Goal: Task Accomplishment & Management: Complete application form

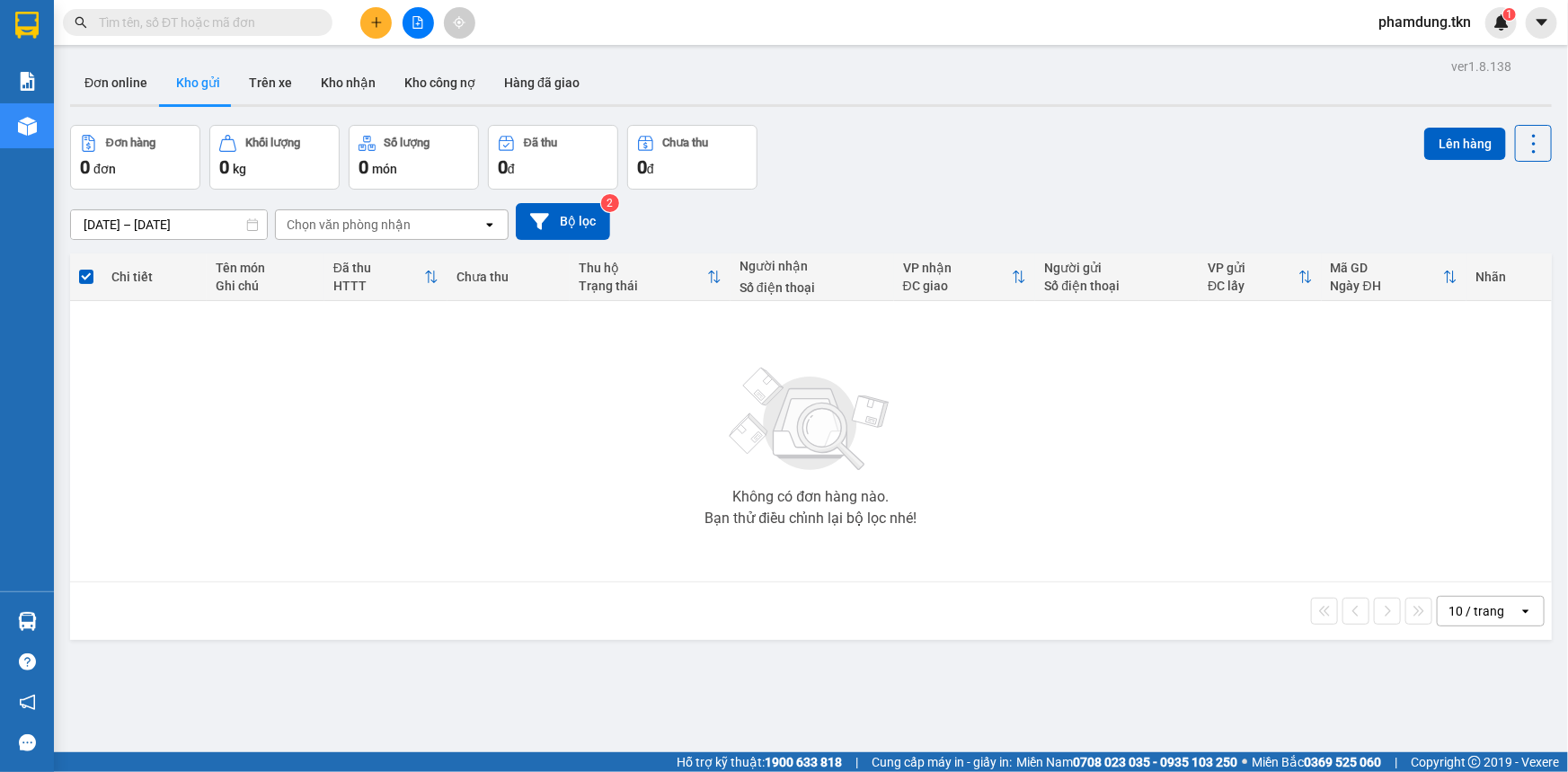
click at [370, 19] on icon "plus" at bounding box center [377, 22] width 13 height 13
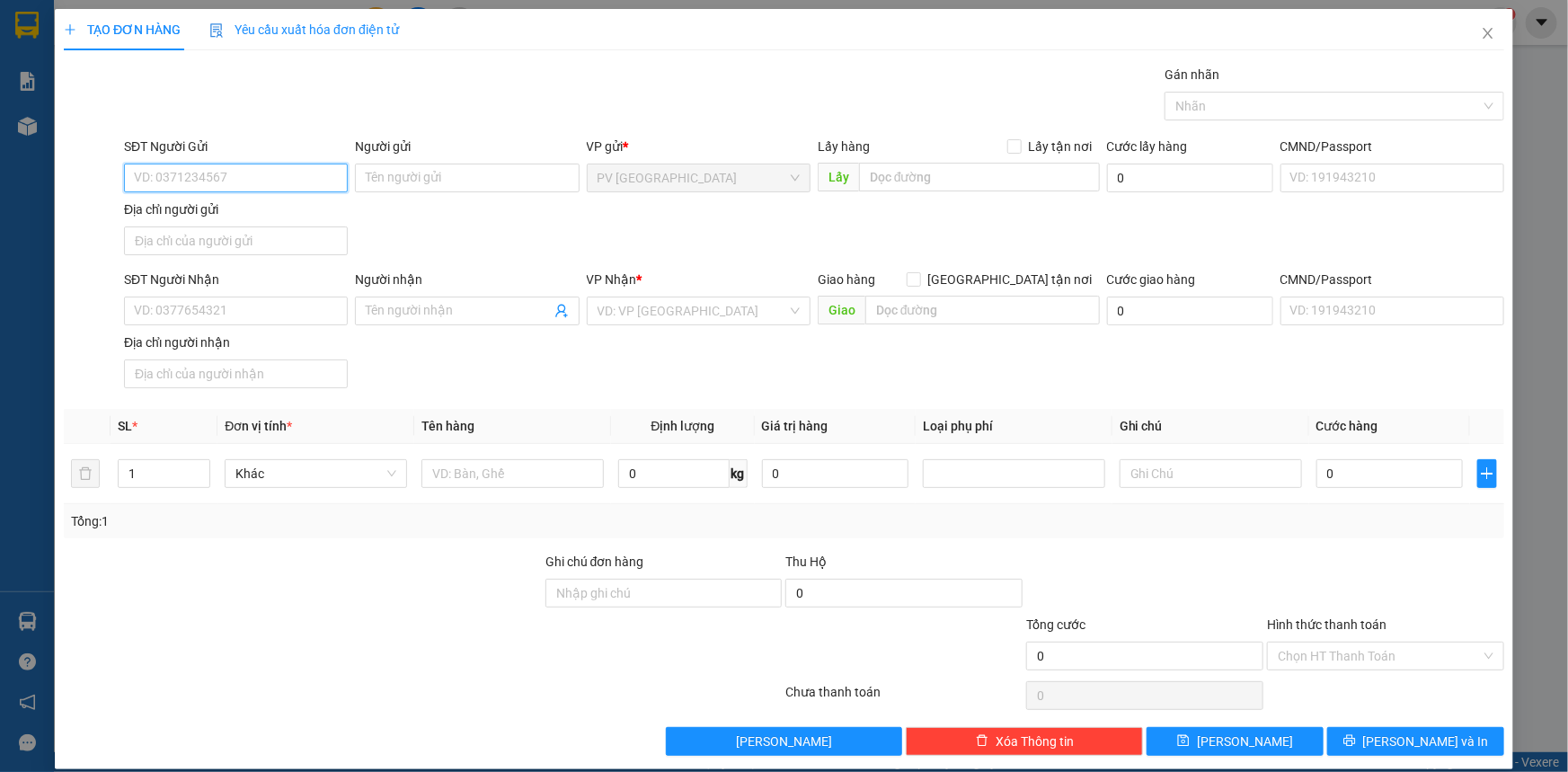
click at [269, 183] on input "SĐT Người Gửi" at bounding box center [236, 177] width 224 height 29
type input "0385814640"
click at [486, 150] on div "Người gửi" at bounding box center [466, 146] width 224 height 19
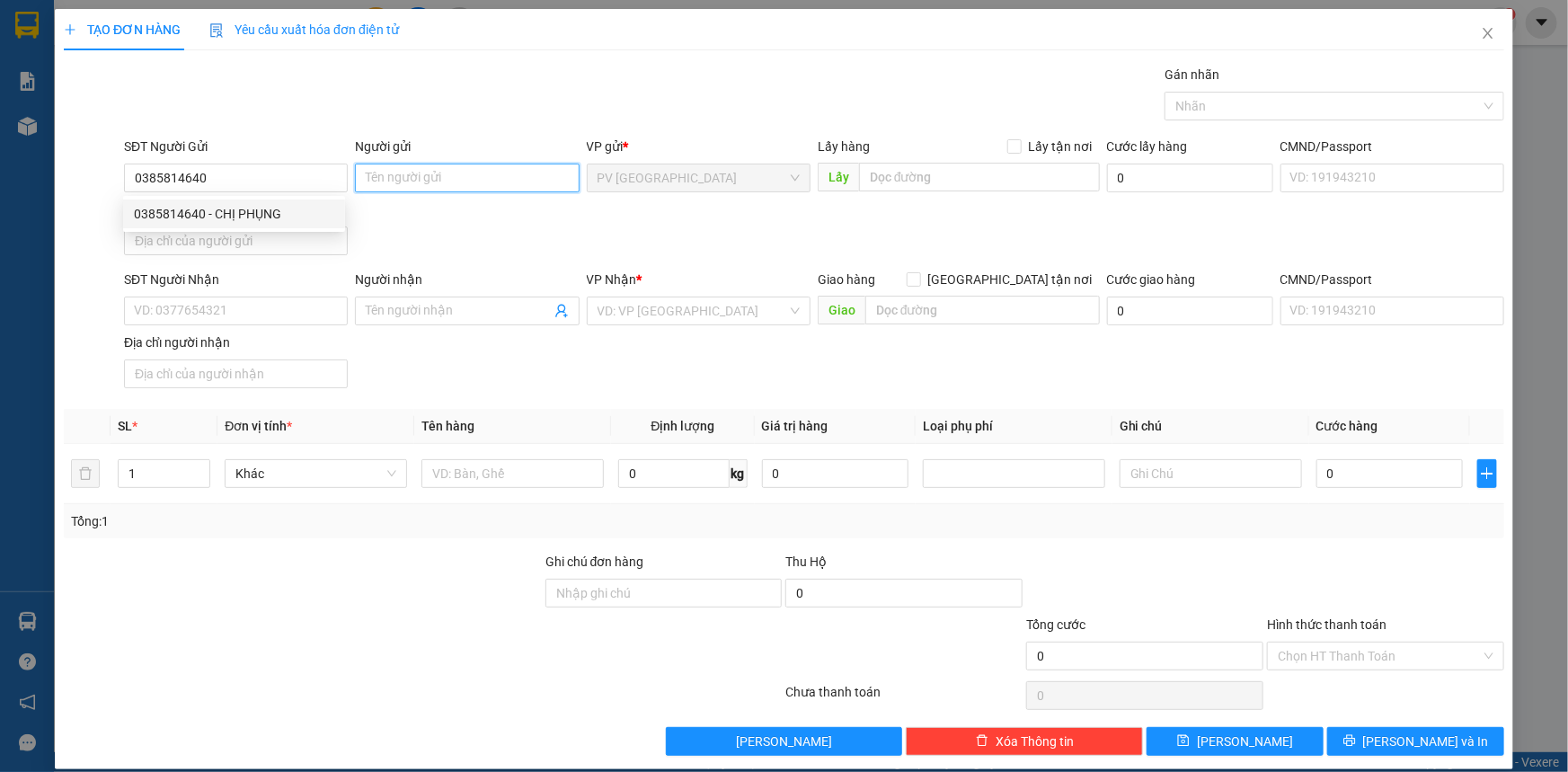
click at [486, 163] on input "Người gửi" at bounding box center [466, 177] width 224 height 29
type input "C PHỤNG"
click at [252, 315] on input "SĐT Người Nhận" at bounding box center [236, 310] width 224 height 29
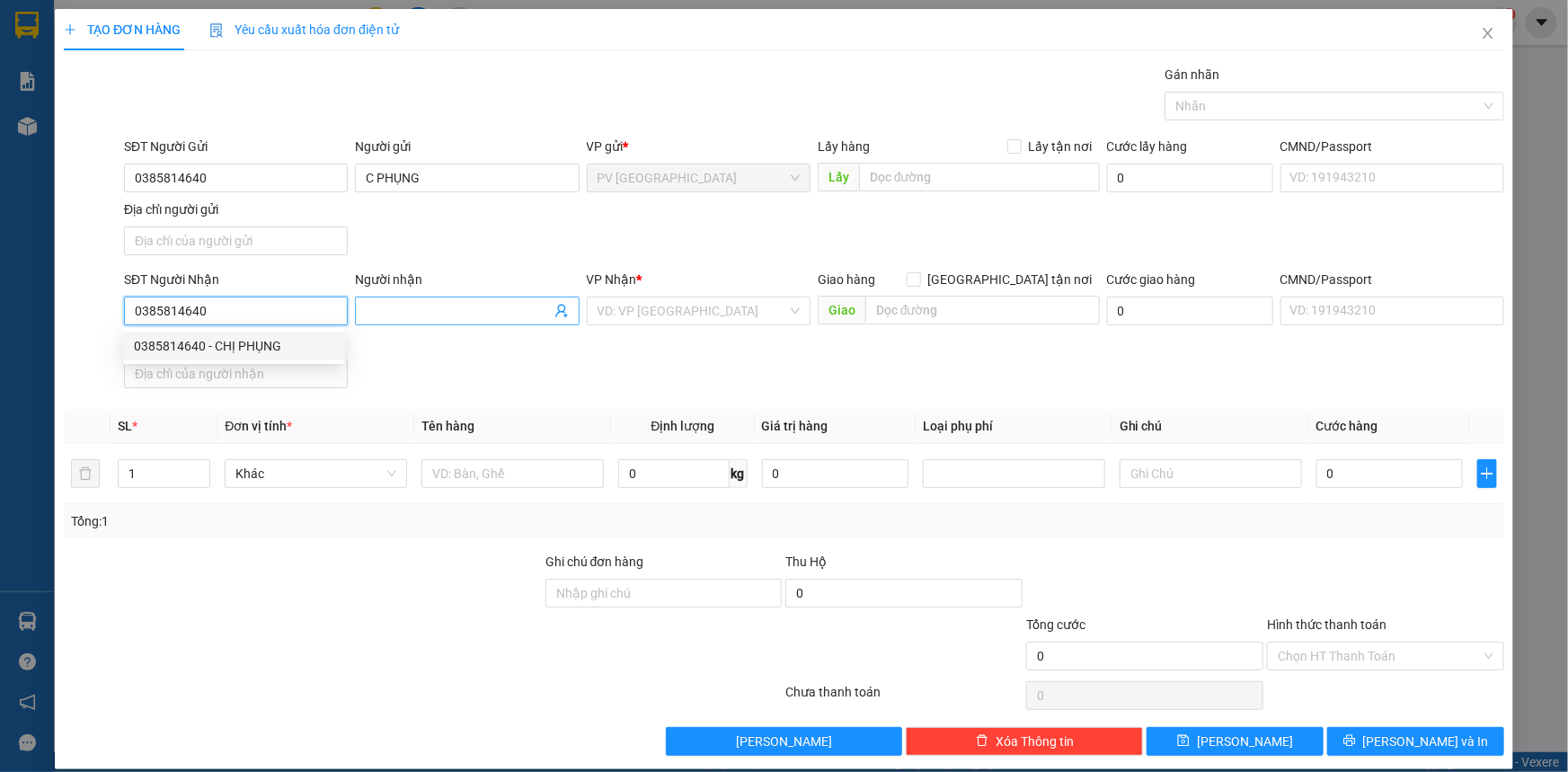
type input "0385814640"
click at [493, 312] on input "Người nhận" at bounding box center [458, 310] width 184 height 19
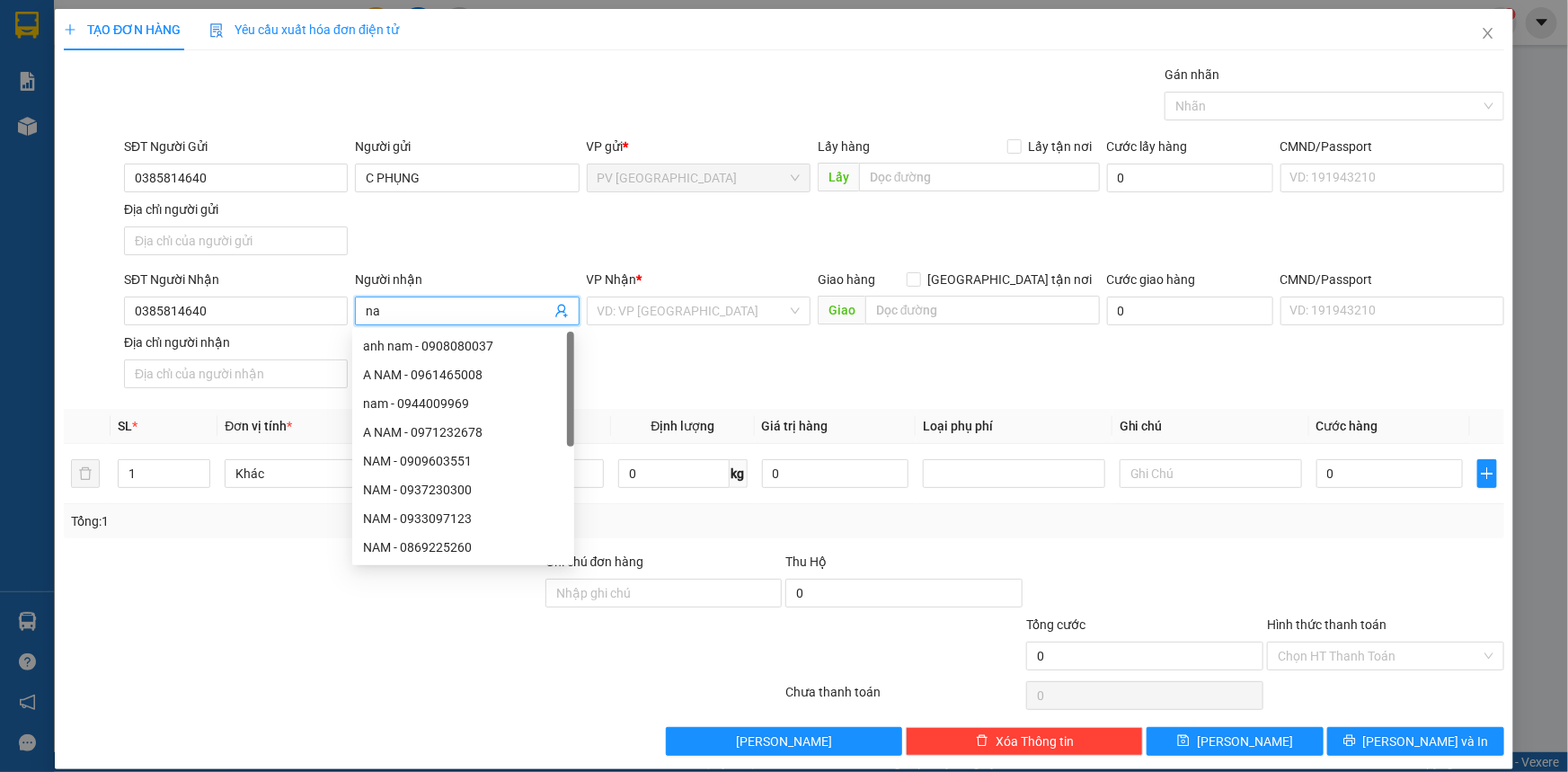
type input "n"
type input "Nam"
click at [679, 309] on input "search" at bounding box center [693, 310] width 189 height 27
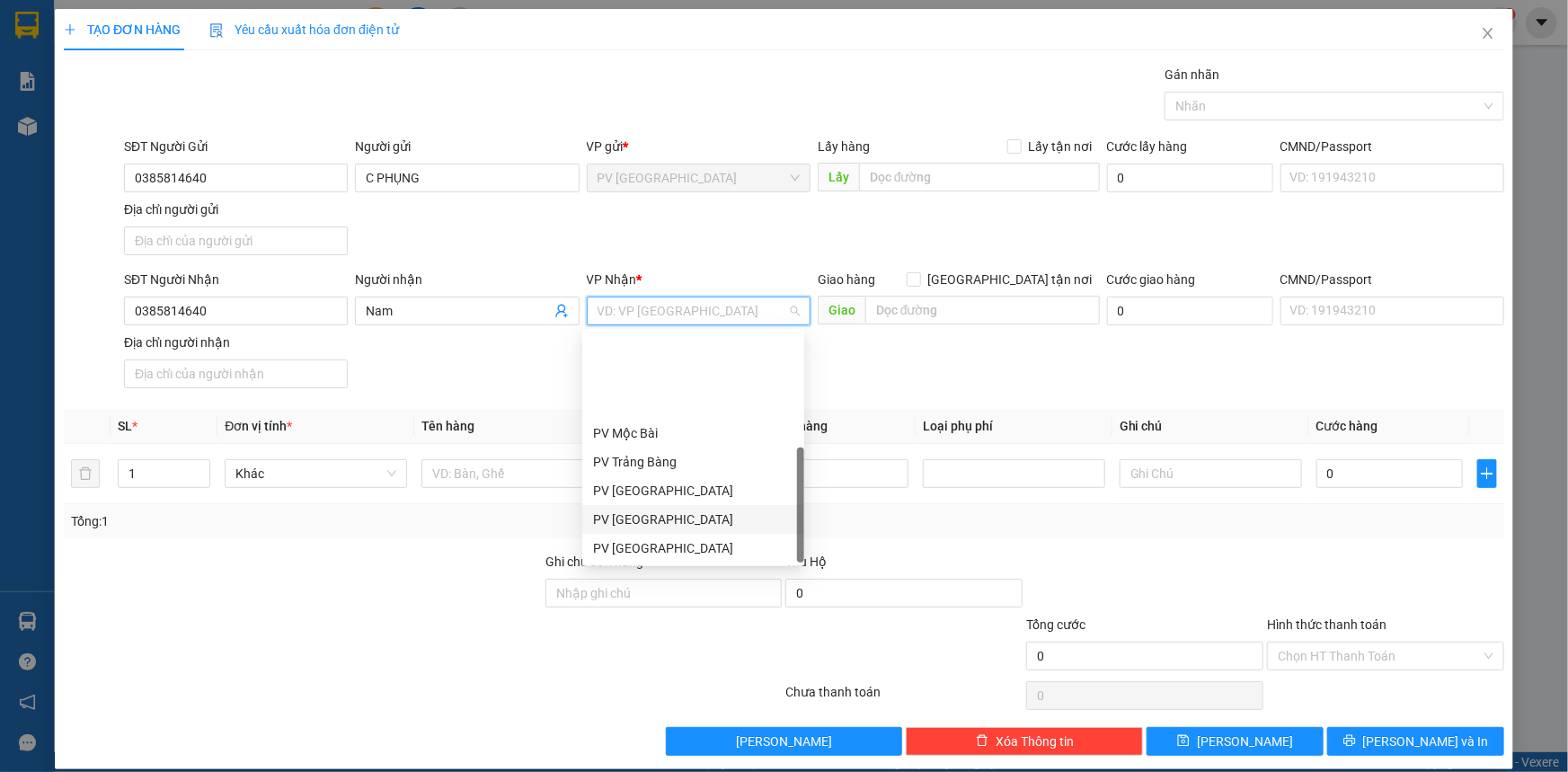
scroll to position [114, 0]
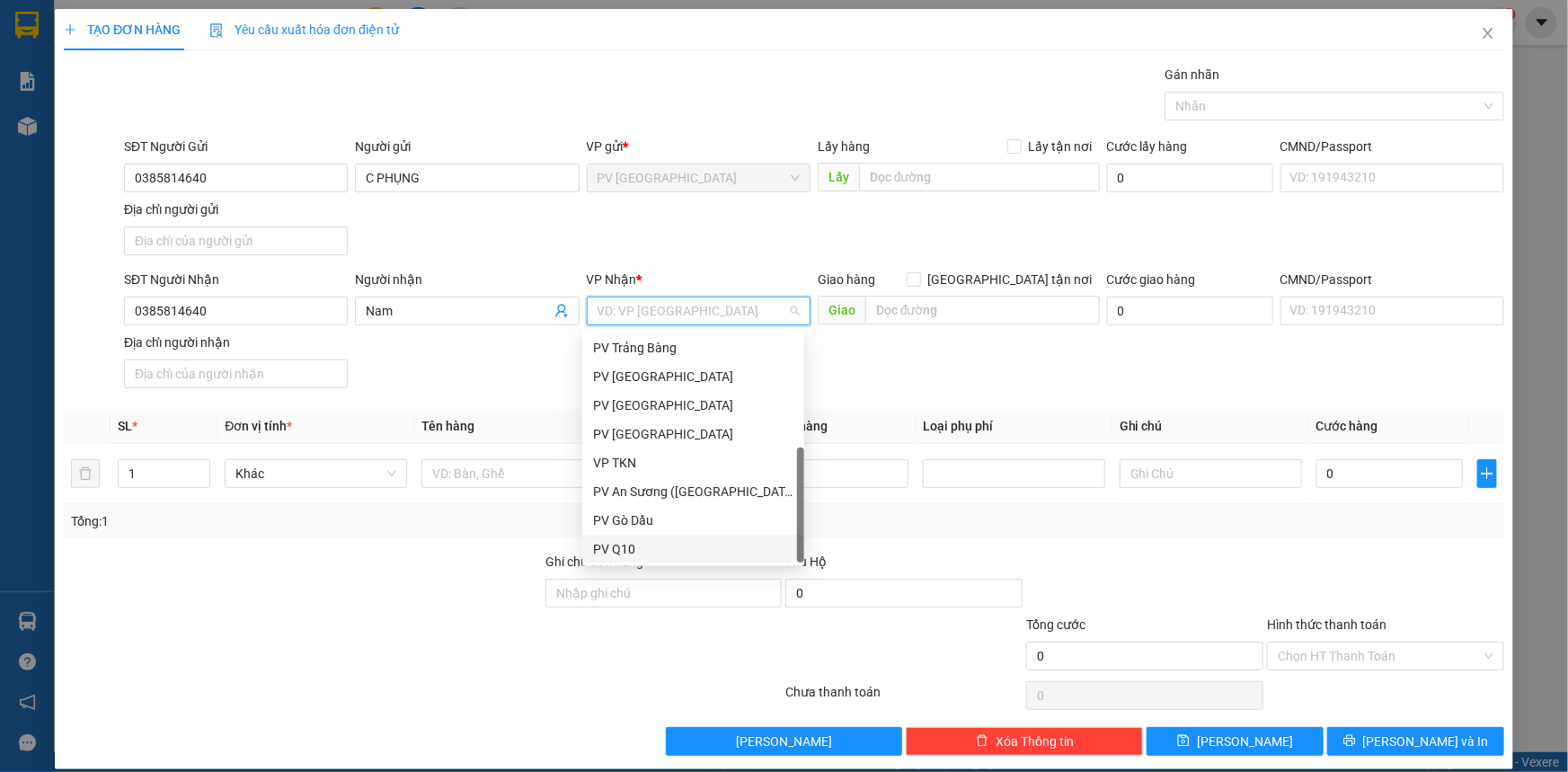
click at [632, 552] on div "PV Q10" at bounding box center [693, 548] width 201 height 19
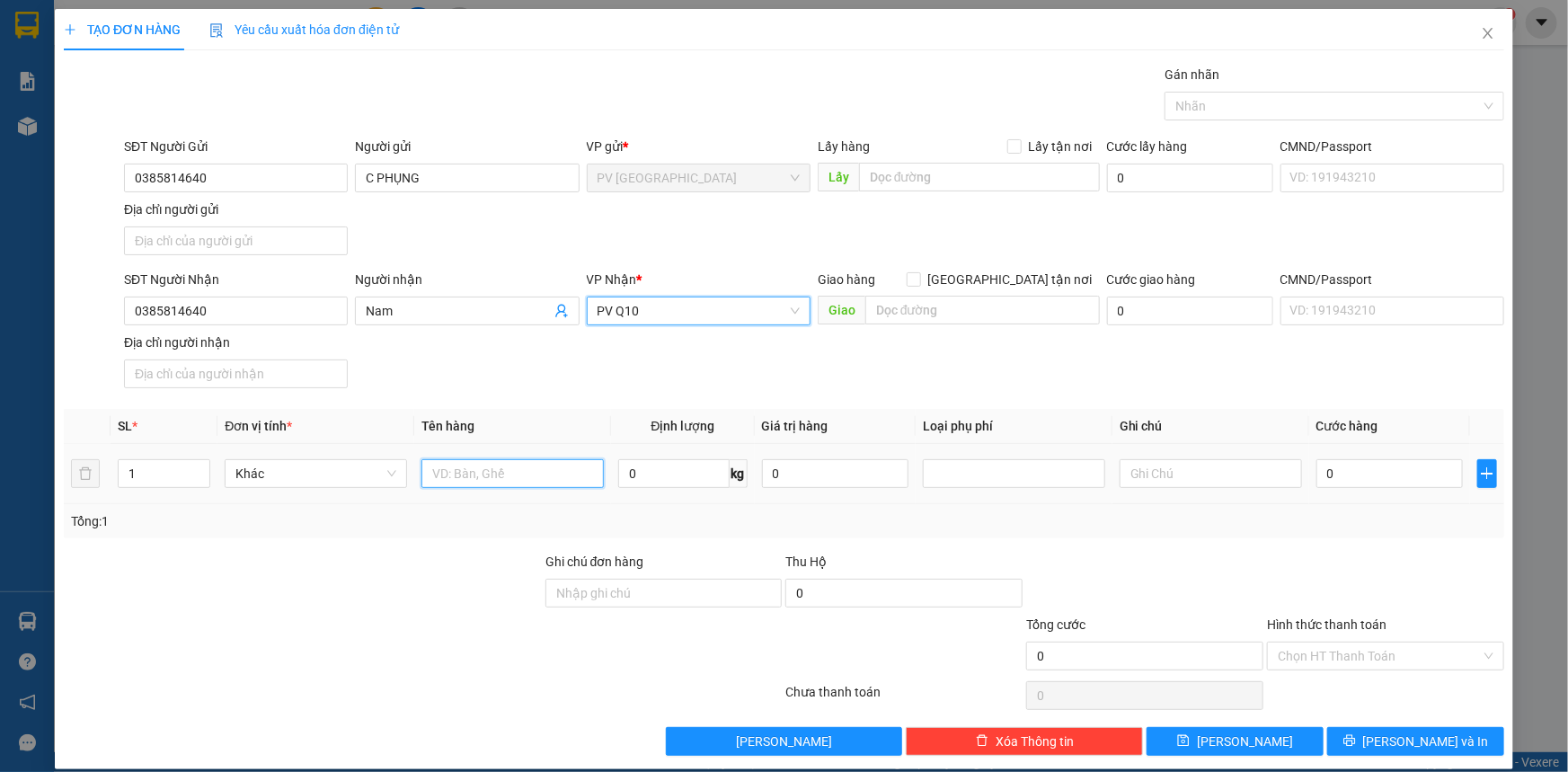
click at [564, 475] on input "text" at bounding box center [512, 473] width 183 height 29
type input "hồ sơ"
click at [1401, 473] on input "0" at bounding box center [1390, 473] width 147 height 29
type input "3"
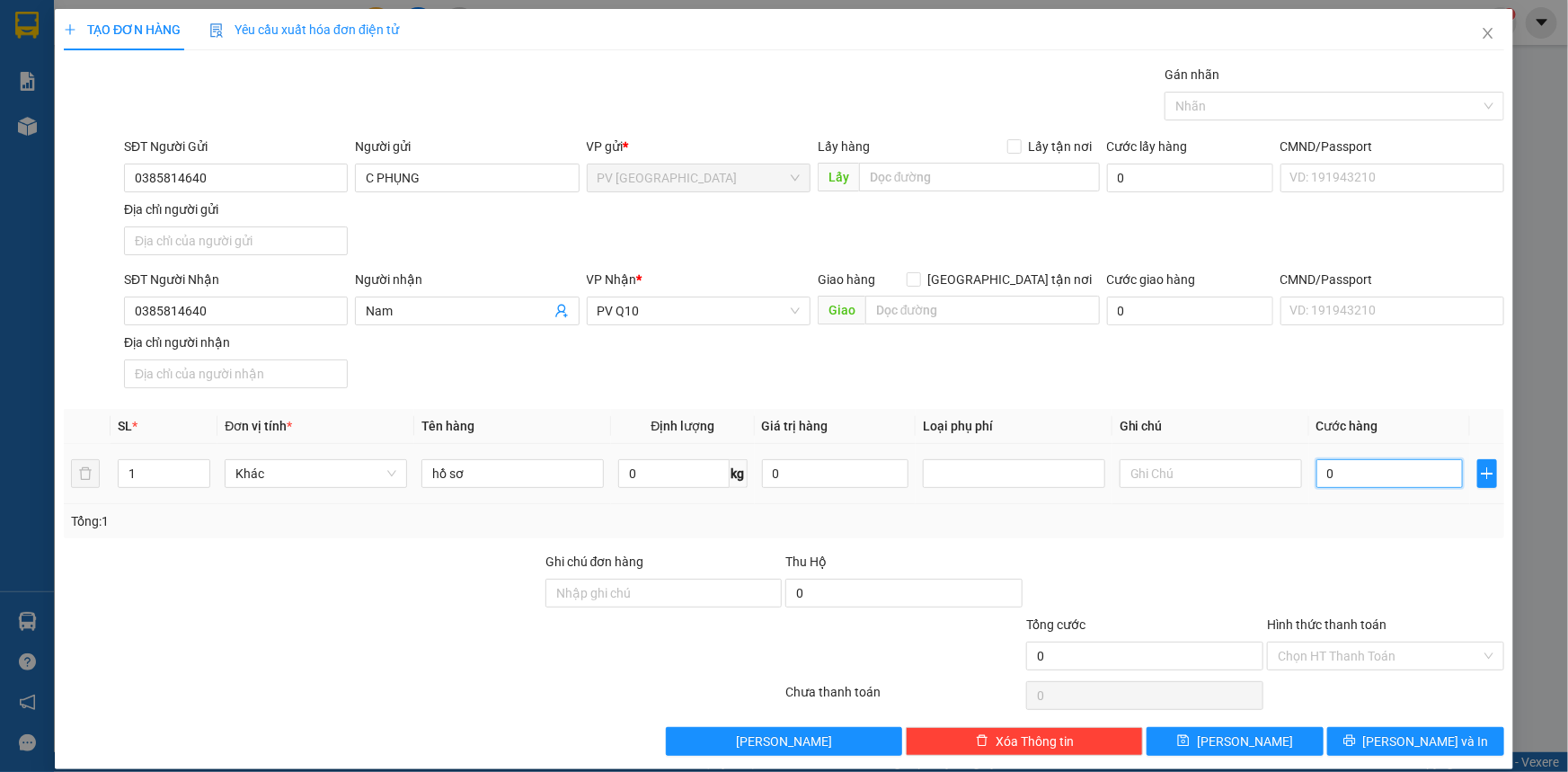
type input "3"
type input "30"
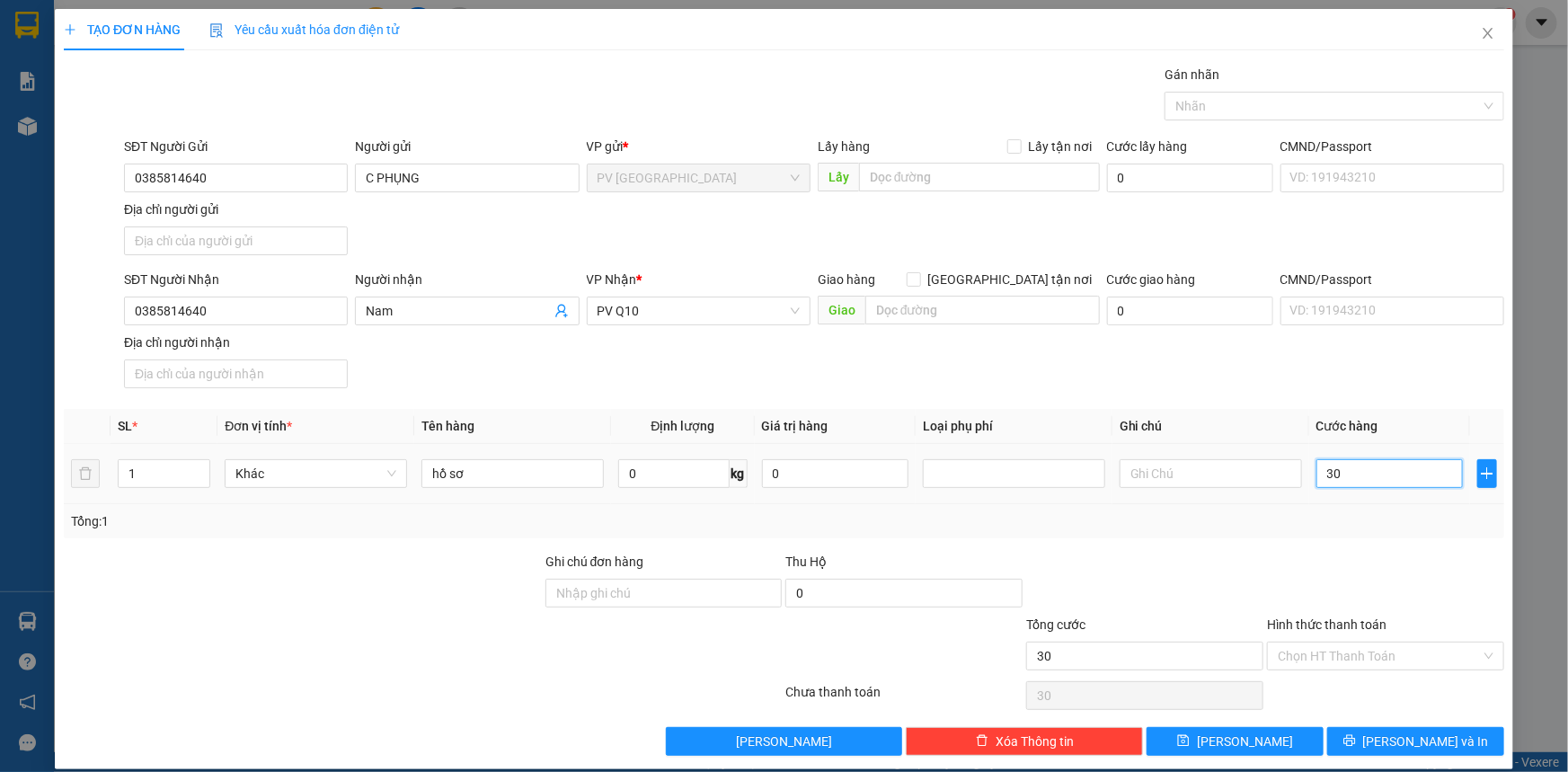
type input "300"
type input "3.000"
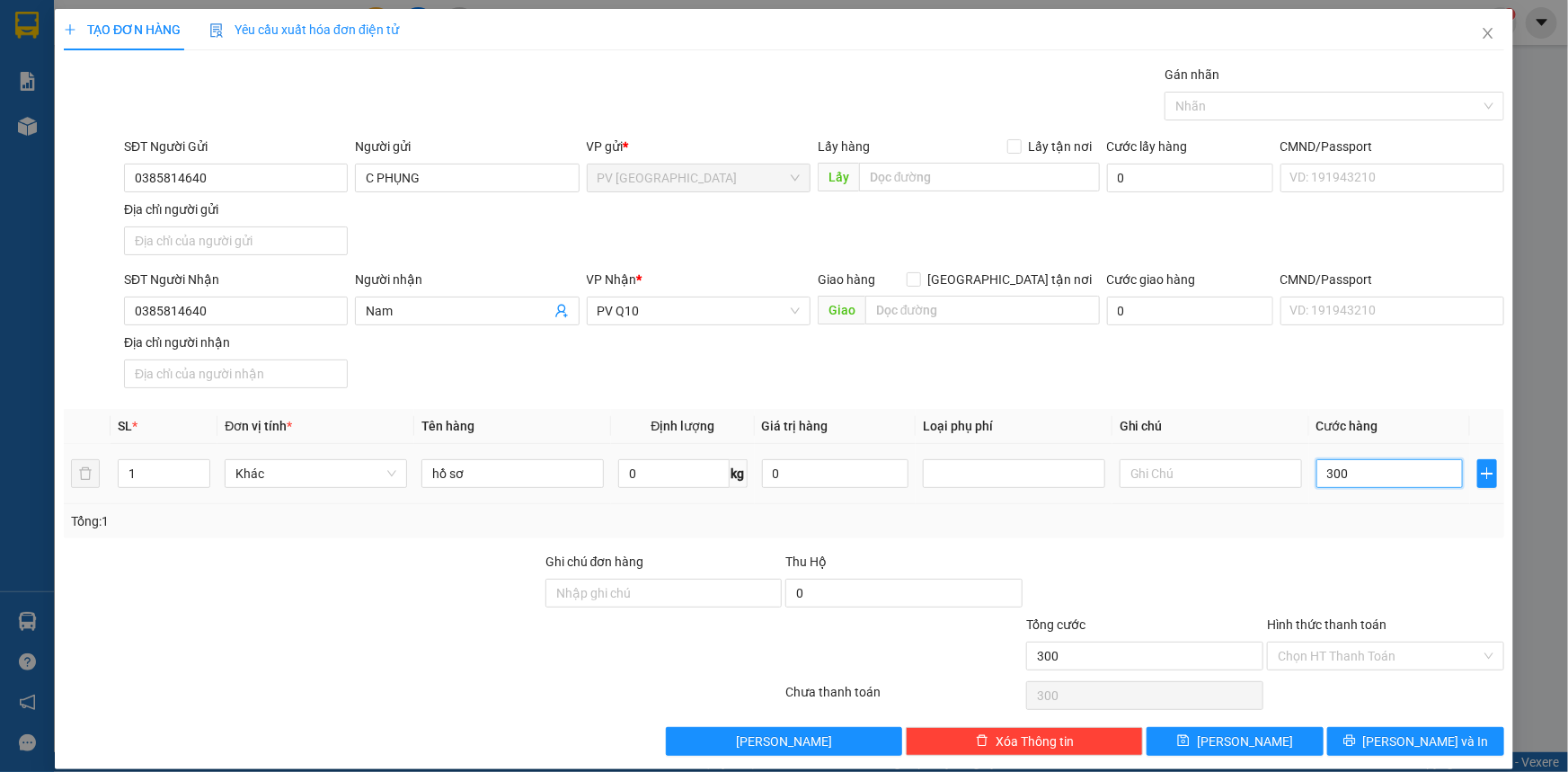
type input "3.000"
type input "30.000"
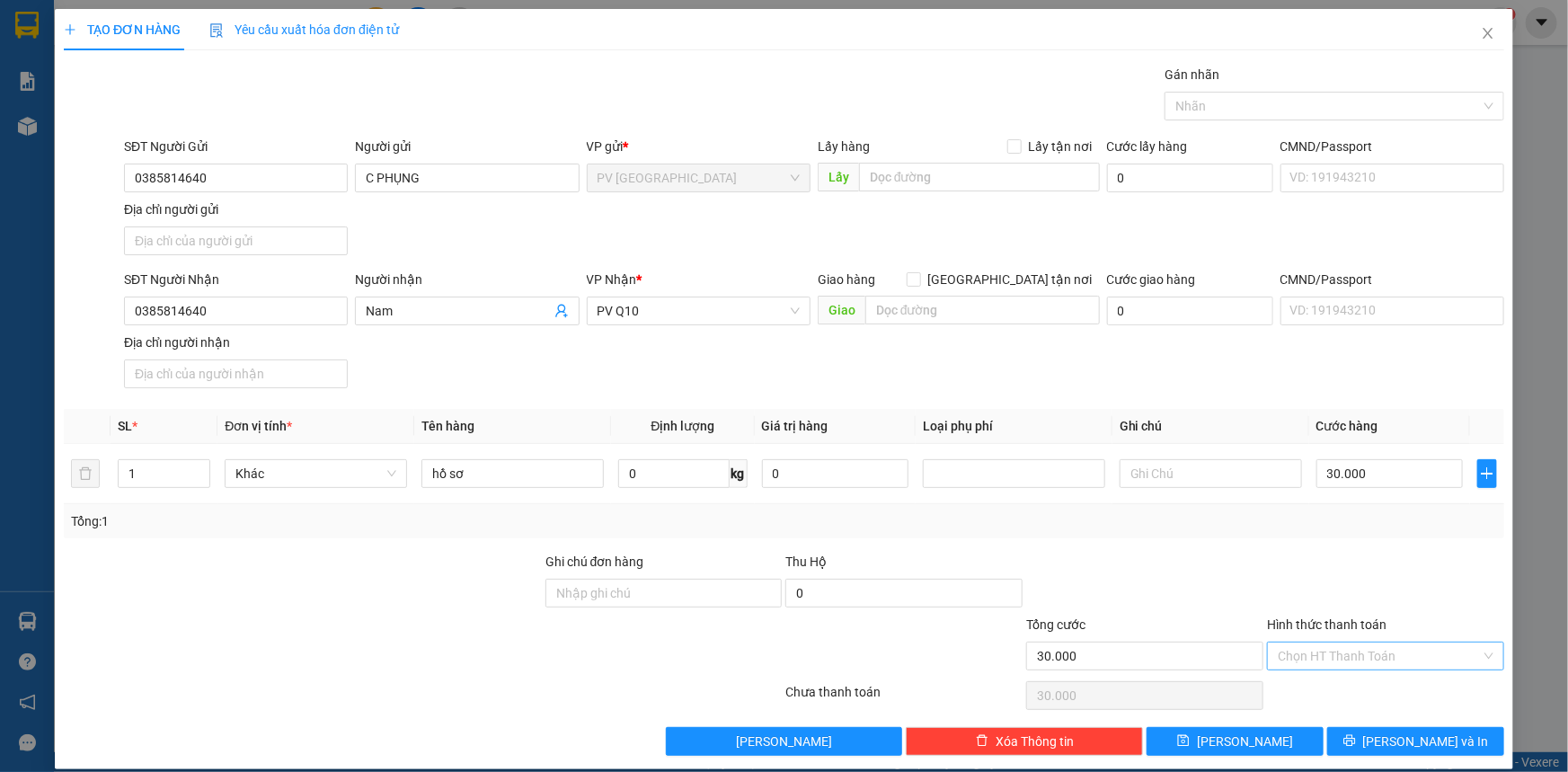
click at [1402, 645] on input "Hình thức thanh toán" at bounding box center [1380, 655] width 203 height 27
click at [1384, 697] on div "Tại văn phòng" at bounding box center [1375, 689] width 214 height 19
type input "0"
click at [1438, 738] on span "[PERSON_NAME] và In" at bounding box center [1427, 740] width 126 height 19
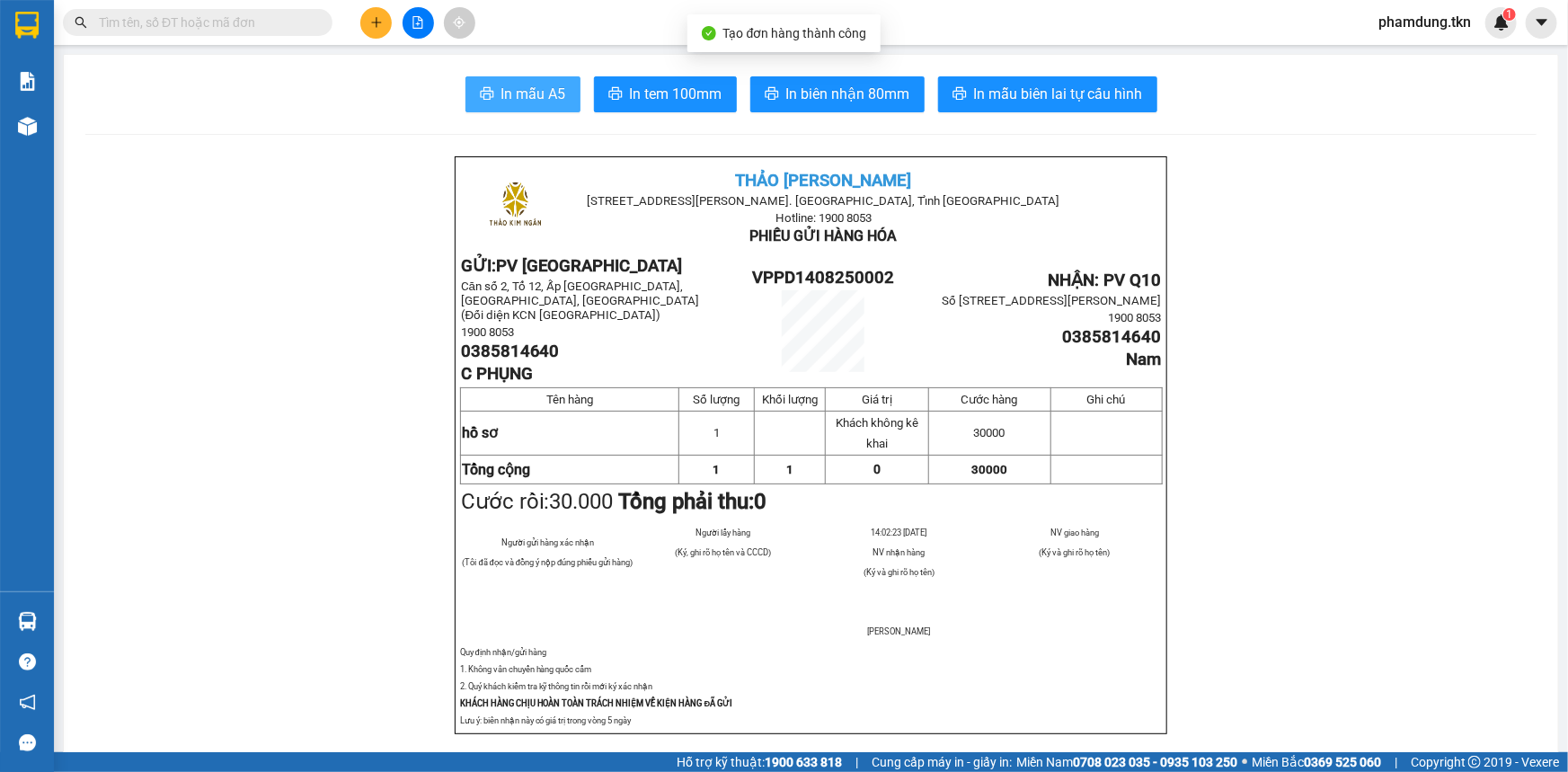
click at [539, 102] on span "In mẫu A5" at bounding box center [534, 94] width 65 height 22
